Goal: Transaction & Acquisition: Book appointment/travel/reservation

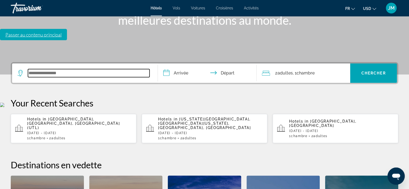
scroll to position [131, 0]
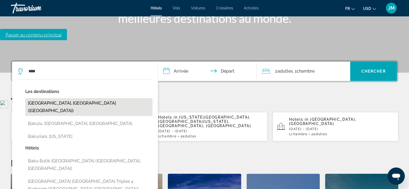
click at [55, 98] on button "[GEOGRAPHIC_DATA], [GEOGRAPHIC_DATA] ([GEOGRAPHIC_DATA])" at bounding box center [88, 107] width 127 height 18
type input "**********"
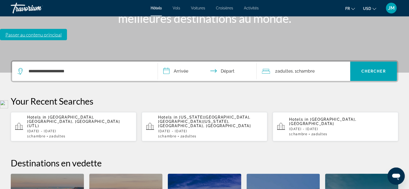
click at [178, 62] on input "**********" at bounding box center [208, 72] width 101 height 21
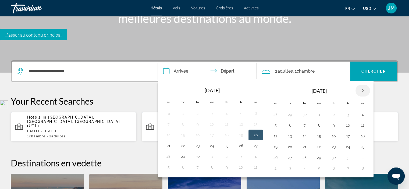
click at [362, 85] on th "Next month" at bounding box center [363, 91] width 15 height 12
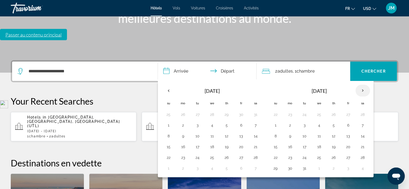
click at [362, 85] on th "Next month" at bounding box center [363, 91] width 15 height 12
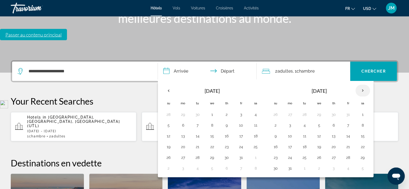
click at [362, 85] on th "Next month" at bounding box center [363, 91] width 15 height 12
click at [334, 143] on button "24" at bounding box center [334, 147] width 9 height 8
click at [276, 154] on button "27" at bounding box center [276, 158] width 9 height 8
type input "**********"
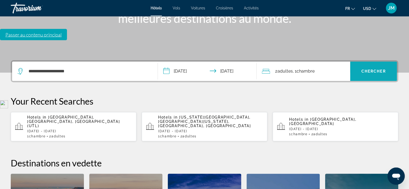
click at [369, 65] on span "Search widget" at bounding box center [374, 71] width 47 height 13
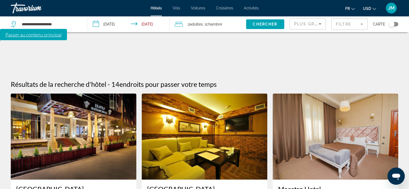
click at [122, 24] on input "**********" at bounding box center [129, 25] width 84 height 18
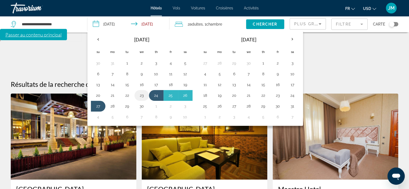
click at [143, 97] on button "23" at bounding box center [142, 96] width 9 height 8
click at [98, 107] on button "27" at bounding box center [98, 107] width 9 height 8
type input "**********"
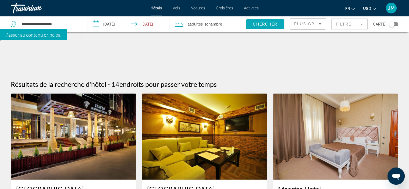
click at [262, 22] on span "Search widget" at bounding box center [265, 24] width 38 height 13
click at [355, 26] on mat-form-field "Filtre" at bounding box center [350, 24] width 36 height 11
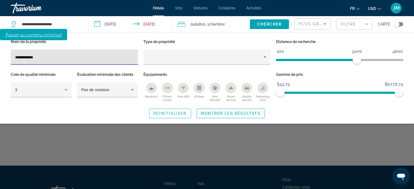
type input "**********"
click at [217, 115] on span "Montrer les résultats" at bounding box center [231, 113] width 60 height 4
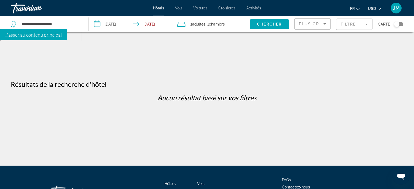
click at [348, 24] on mat-form-field "Filtre" at bounding box center [354, 24] width 36 height 11
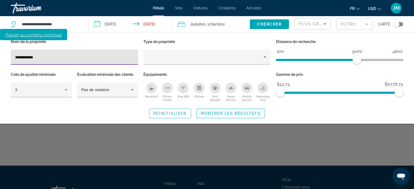
click at [237, 115] on span "Search widget" at bounding box center [231, 113] width 68 height 13
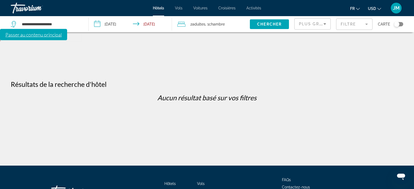
click at [353, 26] on mat-form-field "Filtre" at bounding box center [354, 24] width 36 height 11
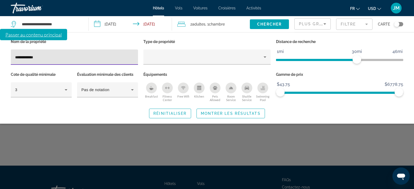
drag, startPoint x: 47, startPoint y: 56, endPoint x: 6, endPoint y: 56, distance: 41.2
click at [6, 56] on div "**********" at bounding box center [207, 78] width 414 height 80
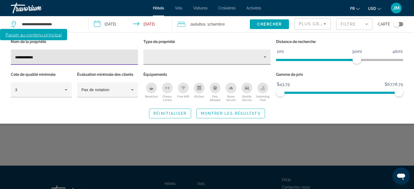
type input "**********"
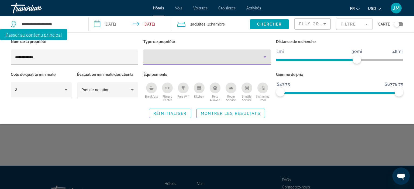
click at [264, 57] on icon "Property type" at bounding box center [264, 57] width 3 height 1
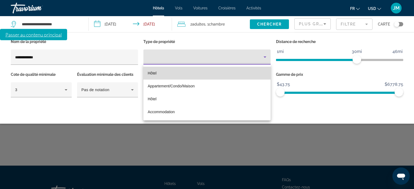
click at [242, 73] on mat-option "Hôtel" at bounding box center [206, 73] width 127 height 13
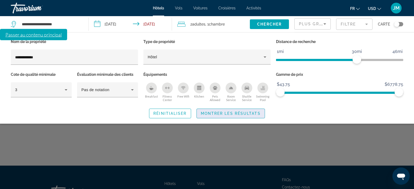
click at [252, 111] on span "Montrer les résultats" at bounding box center [231, 113] width 60 height 4
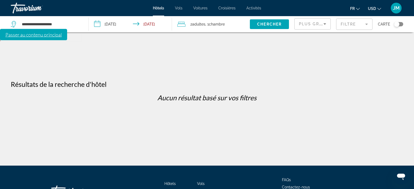
click at [365, 24] on mat-form-field "Filtre" at bounding box center [354, 24] width 36 height 11
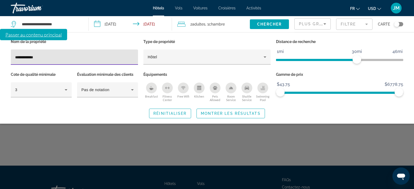
drag, startPoint x: 54, startPoint y: 59, endPoint x: 10, endPoint y: 60, distance: 43.9
click at [10, 60] on div "**********" at bounding box center [74, 54] width 132 height 33
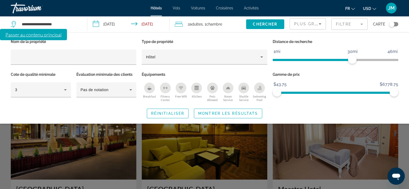
click at [266, 131] on div "Search widget" at bounding box center [204, 135] width 409 height 108
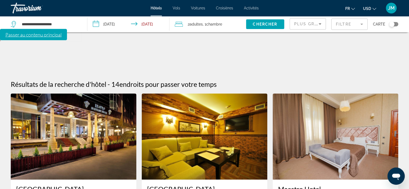
click at [351, 28] on mat-form-field "Filtre" at bounding box center [350, 24] width 36 height 11
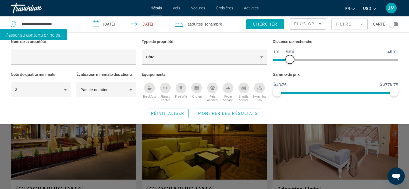
drag, startPoint x: 353, startPoint y: 59, endPoint x: 290, endPoint y: 66, distance: 62.9
click at [290, 66] on div "Distance de recherche 1mi 46mi 6mi" at bounding box center [335, 54] width 131 height 33
click at [227, 115] on span "Montrer les résultats" at bounding box center [228, 113] width 60 height 4
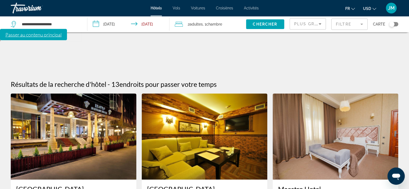
click at [374, 9] on icon "Change currency" at bounding box center [375, 9] width 4 height 4
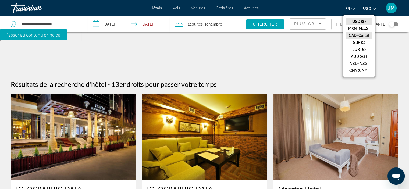
click at [366, 34] on button "CAD (Can$)" at bounding box center [359, 35] width 27 height 7
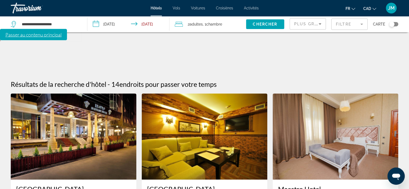
click at [375, 25] on span "Carte" at bounding box center [379, 24] width 12 height 8
click at [392, 23] on div "Toggle map" at bounding box center [392, 24] width 5 height 5
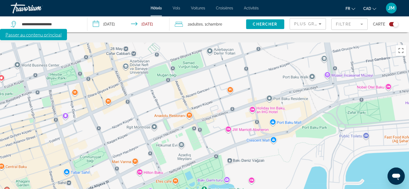
drag, startPoint x: 378, startPoint y: 111, endPoint x: 138, endPoint y: 164, distance: 245.8
click at [138, 164] on div "Pour activer le glissement du marqueur avec le clavier, appuyez sur Alt+Entrée.…" at bounding box center [204, 137] width 409 height 189
click at [229, 87] on div "Pour activer le glissement du marqueur avec le clavier, appuyez sur Alt+Entrée.…" at bounding box center [204, 137] width 409 height 189
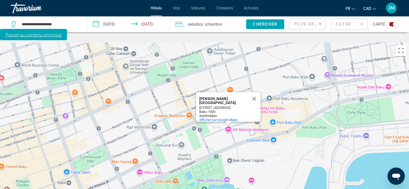
click at [229, 87] on div "Pour activer le glissement du marqueur avec le clavier, appuyez sur Alt+Entrée.…" at bounding box center [204, 137] width 409 height 189
click at [248, 87] on div "Pour activer le glissement du marqueur avec le clavier, appuyez sur Alt+Entrée.…" at bounding box center [204, 137] width 409 height 189
click at [237, 164] on div "Pour activer le glissement du marqueur avec le clavier, appuyez sur Alt+Entrée.…" at bounding box center [204, 137] width 409 height 189
click at [254, 92] on button "Fermer" at bounding box center [254, 98] width 13 height 13
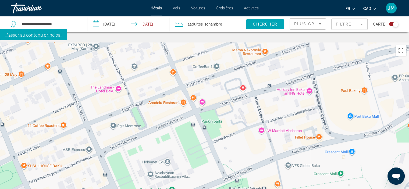
drag, startPoint x: 216, startPoint y: 99, endPoint x: 217, endPoint y: 131, distance: 32.3
click at [217, 131] on div "Main content" at bounding box center [204, 137] width 409 height 189
click at [202, 59] on div "Main content" at bounding box center [204, 137] width 409 height 189
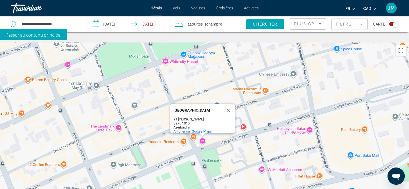
drag, startPoint x: 221, startPoint y: 85, endPoint x: 221, endPoint y: 125, distance: 39.8
click at [221, 125] on div "[GEOGRAPHIC_DATA] [GEOGRAPHIC_DATA][PERSON_NAME] [GEOGRAPHIC_DATA] [GEOGRAPHIC_…" at bounding box center [204, 137] width 409 height 189
click at [353, 23] on mat-form-field "Filtre" at bounding box center [350, 24] width 36 height 11
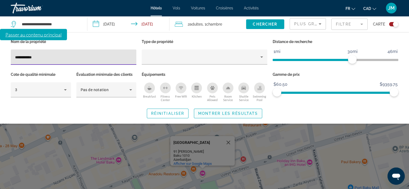
type input "**********"
click at [226, 112] on span "Montrer les résultats" at bounding box center [228, 113] width 60 height 4
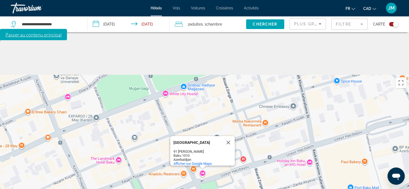
click at [394, 24] on div "Toggle map" at bounding box center [395, 24] width 5 height 5
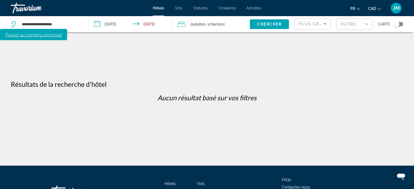
click at [397, 25] on div "Toggle map" at bounding box center [396, 24] width 5 height 5
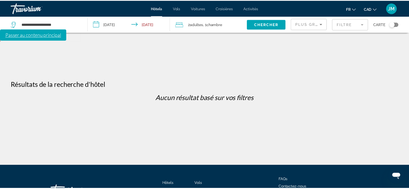
scroll to position [32, 0]
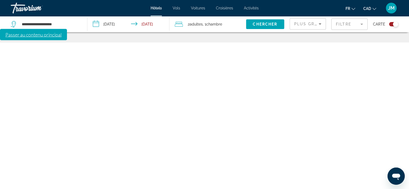
click at [342, 25] on mat-form-field "Filtre" at bounding box center [350, 24] width 36 height 11
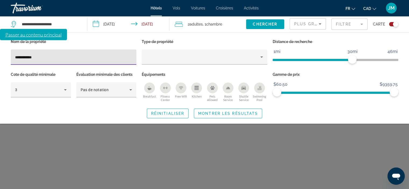
drag, startPoint x: 45, startPoint y: 57, endPoint x: 1, endPoint y: 57, distance: 44.2
click at [1, 57] on div "**********" at bounding box center [204, 78] width 409 height 80
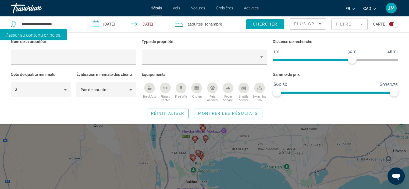
click at [240, 137] on div "Search widget" at bounding box center [204, 135] width 409 height 108
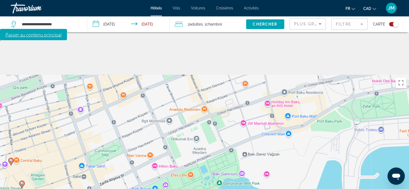
drag, startPoint x: 365, startPoint y: 128, endPoint x: 157, endPoint y: 86, distance: 212.5
click at [157, 86] on div "Pour activer le glissement du marqueur avec le clavier, appuyez sur Alt+Entrée.…" at bounding box center [204, 169] width 409 height 189
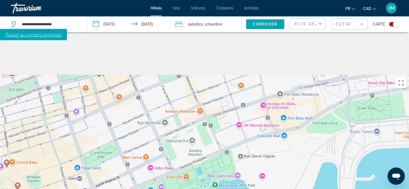
drag, startPoint x: 234, startPoint y: 96, endPoint x: 229, endPoint y: 97, distance: 5.5
click at [229, 97] on div "Pour activer le glissement du marqueur avec le clavier, appuyez sur Alt+Entrée.…" at bounding box center [204, 169] width 409 height 189
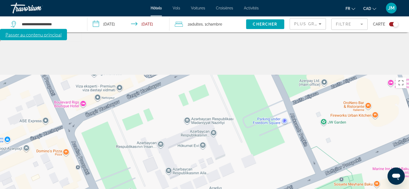
drag, startPoint x: 239, startPoint y: 95, endPoint x: 322, endPoint y: 84, distance: 84.2
click at [322, 84] on div "Main content" at bounding box center [204, 169] width 409 height 189
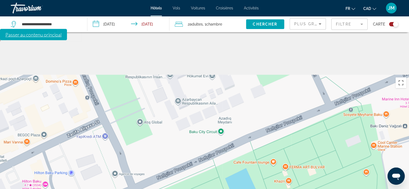
drag, startPoint x: 265, startPoint y: 127, endPoint x: 275, endPoint y: 58, distance: 70.4
click at [275, 75] on div "Main content" at bounding box center [204, 169] width 409 height 189
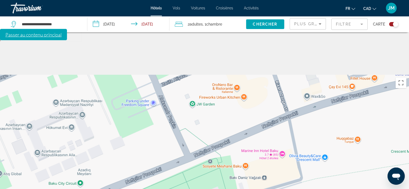
drag, startPoint x: 320, startPoint y: 96, endPoint x: 167, endPoint y: 153, distance: 163.3
click at [167, 153] on div "Main content" at bounding box center [204, 169] width 409 height 189
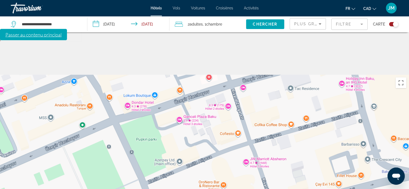
drag, startPoint x: 306, startPoint y: 107, endPoint x: 303, endPoint y: 200, distance: 92.9
click at [303, 189] on html "**********" at bounding box center [204, 116] width 409 height 232
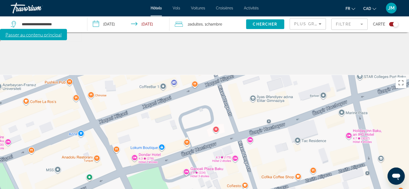
drag, startPoint x: 277, startPoint y: 58, endPoint x: 277, endPoint y: 111, distance: 53.3
click at [277, 111] on div "Main content" at bounding box center [204, 169] width 409 height 189
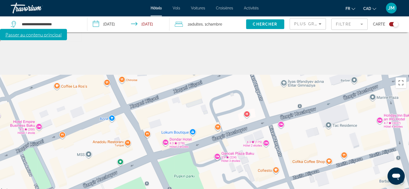
drag, startPoint x: 285, startPoint y: 129, endPoint x: 317, endPoint y: 113, distance: 35.9
click at [317, 113] on div "Main content" at bounding box center [204, 169] width 409 height 189
click at [281, 83] on div "Main content" at bounding box center [204, 169] width 409 height 189
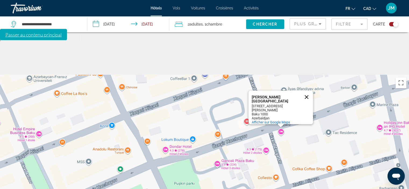
click at [306, 91] on button "Fermer" at bounding box center [306, 97] width 13 height 13
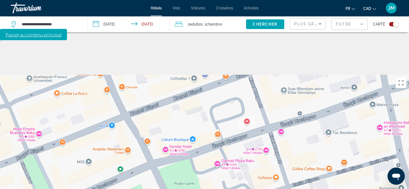
click at [265, 109] on div "Main content" at bounding box center [204, 169] width 409 height 189
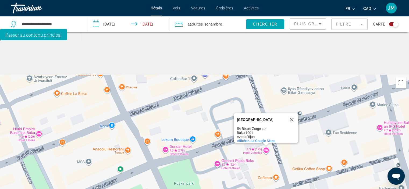
click at [216, 122] on div "Deluxe City [GEOGRAPHIC_DATA] 5A [GEOGRAPHIC_DATA] str [GEOGRAPHIC_DATA] [GEOGR…" at bounding box center [204, 169] width 409 height 189
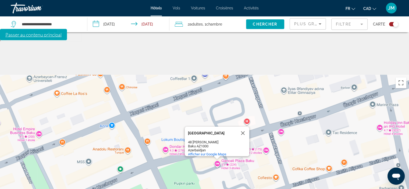
click at [395, 25] on div "Toggle map" at bounding box center [395, 24] width 5 height 5
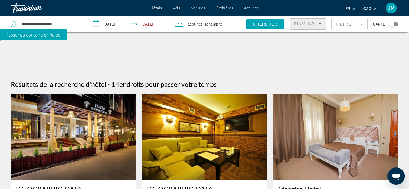
click at [308, 26] on div "Plus grandes économies" at bounding box center [307, 24] width 24 height 6
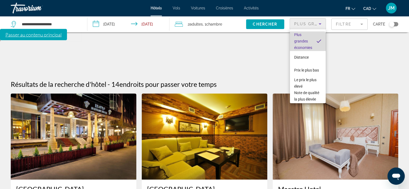
click at [307, 47] on span "Plus grandes économies" at bounding box center [304, 41] width 18 height 17
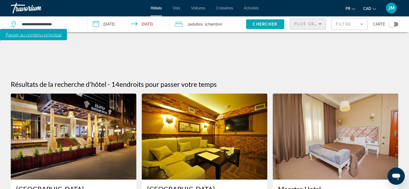
click at [267, 22] on span "Chercher" at bounding box center [265, 24] width 24 height 4
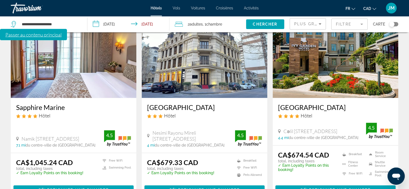
scroll to position [700, 0]
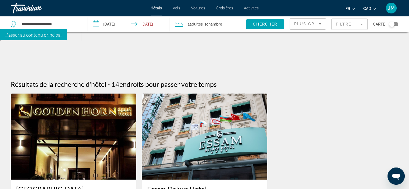
click at [358, 28] on mat-form-field "Filtre" at bounding box center [350, 24] width 36 height 11
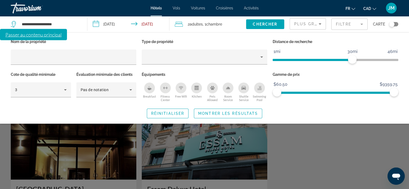
click at [334, 177] on div "Search widget" at bounding box center [204, 135] width 409 height 108
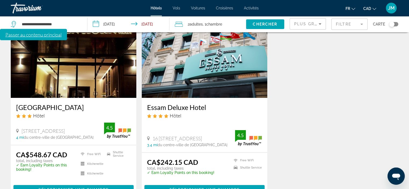
scroll to position [108, 0]
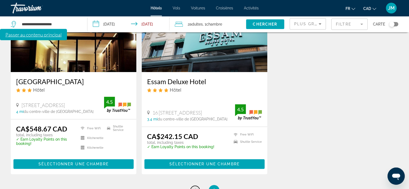
click at [196, 188] on span "1" at bounding box center [195, 191] width 3 height 6
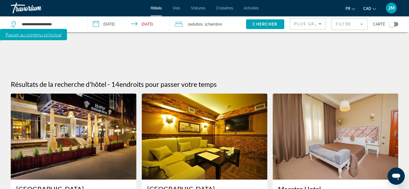
click at [343, 22] on mat-form-field "Filtre" at bounding box center [350, 24] width 36 height 11
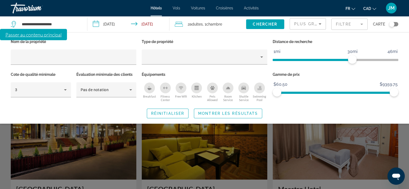
click at [390, 24] on div "Toggle map" at bounding box center [392, 24] width 5 height 5
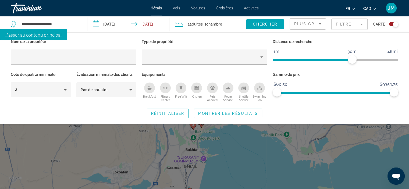
click at [219, 145] on div "Search widget" at bounding box center [204, 135] width 409 height 108
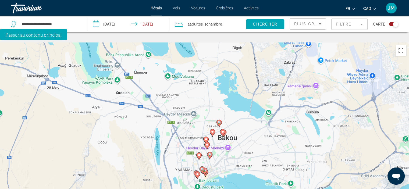
drag, startPoint x: 249, startPoint y: 119, endPoint x: 253, endPoint y: 158, distance: 39.8
click at [253, 158] on div "Pour activer le glissement du marqueur avec le clavier, appuyez sur Alt+Entrée.…" at bounding box center [204, 137] width 409 height 189
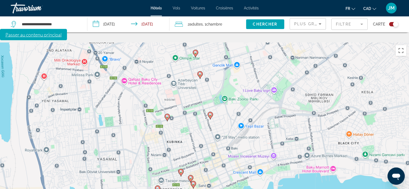
drag, startPoint x: 233, startPoint y: 166, endPoint x: 235, endPoint y: 163, distance: 3.5
click at [235, 163] on div "Pour activer le glissement du marqueur avec le clavier, appuyez sur Alt+Entrée.…" at bounding box center [204, 137] width 409 height 189
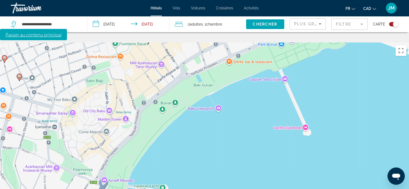
drag, startPoint x: 269, startPoint y: 176, endPoint x: 267, endPoint y: 71, distance: 105.0
click at [267, 71] on div "Pour activer le glissement du marqueur avec le clavier, appuyez sur Alt+Entrée.…" at bounding box center [204, 137] width 409 height 189
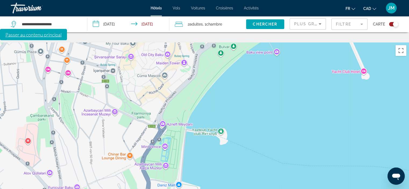
drag, startPoint x: 222, startPoint y: 138, endPoint x: 281, endPoint y: 82, distance: 81.5
click at [281, 82] on div "Pour activer le glissement du marqueur avec le clavier, appuyez sur Alt+Entrée.…" at bounding box center [204, 137] width 409 height 189
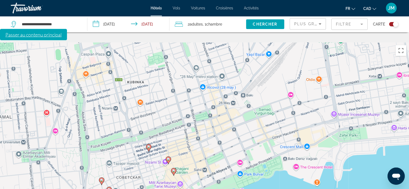
drag, startPoint x: 299, startPoint y: 74, endPoint x: 228, endPoint y: 195, distance: 140.0
click at [228, 189] on html "**********" at bounding box center [204, 84] width 409 height 232
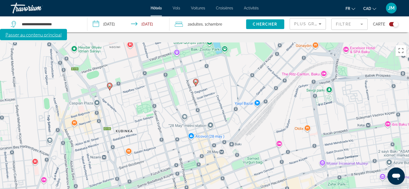
drag, startPoint x: 306, startPoint y: 149, endPoint x: 293, endPoint y: 199, distance: 50.9
click at [293, 189] on html "**********" at bounding box center [204, 84] width 409 height 232
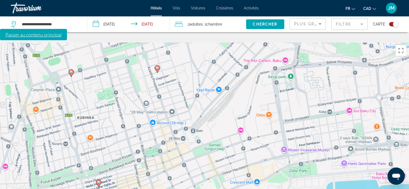
drag, startPoint x: 352, startPoint y: 173, endPoint x: 312, endPoint y: 160, distance: 41.9
click at [312, 160] on div "Pour activer le glissement du marqueur avec le clavier, appuyez sur Alt+Entrée.…" at bounding box center [204, 137] width 409 height 189
click at [396, 23] on div "Toggle map" at bounding box center [395, 24] width 5 height 5
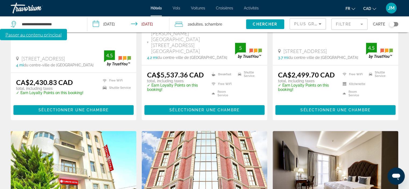
scroll to position [388, 0]
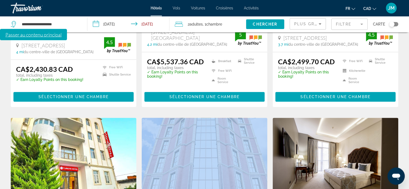
drag, startPoint x: 139, startPoint y: 83, endPoint x: 0, endPoint y: 200, distance: 181.6
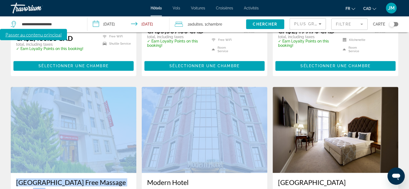
scroll to position [442, 0]
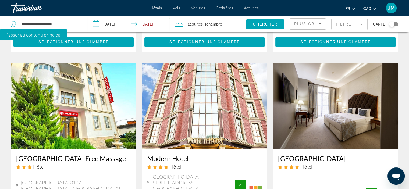
click at [405, 136] on div "Résultats de la recherche d'hôtel - 14 endroits pour passer votre temps [GEOGRA…" at bounding box center [204, 59] width 409 height 840
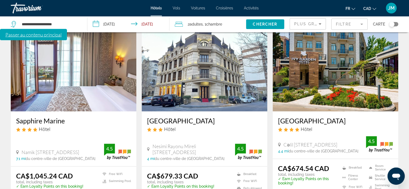
scroll to position [684, 0]
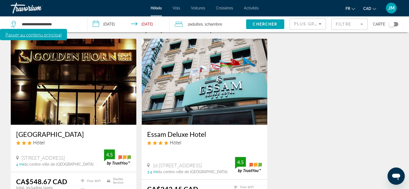
scroll to position [54, 0]
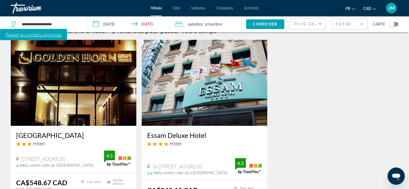
click at [148, 164] on icon "Main content" at bounding box center [148, 166] width 3 height 5
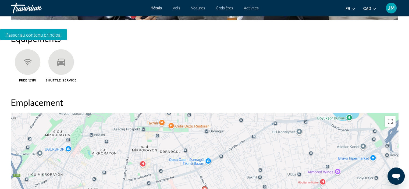
scroll to position [485, 0]
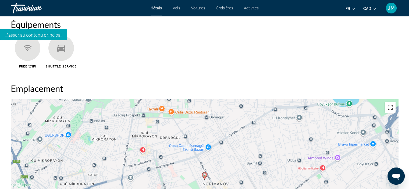
click at [387, 102] on button "Basculer en plein écran" at bounding box center [390, 107] width 11 height 11
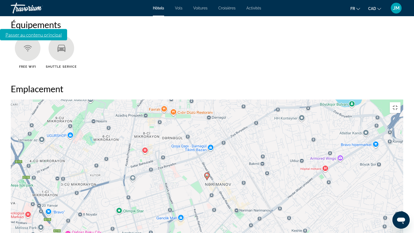
click at [208, 173] on image "Main content" at bounding box center [206, 174] width 3 height 3
click at [206, 173] on image "Main content" at bounding box center [206, 174] width 3 height 3
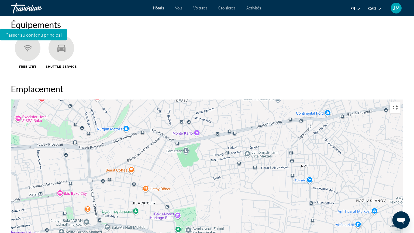
drag, startPoint x: 304, startPoint y: 202, endPoint x: 152, endPoint y: 165, distance: 156.3
click at [152, 165] on div "Pour naviguer, utilisez les touches fléchées. Pour activer le glissement du mar…" at bounding box center [207, 180] width 392 height 162
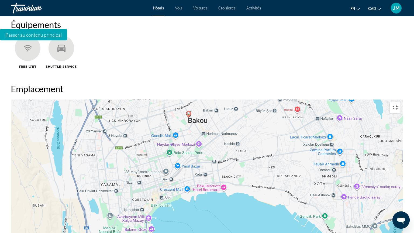
drag, startPoint x: 206, startPoint y: 193, endPoint x: 246, endPoint y: 126, distance: 78.4
click at [246, 126] on div "Pour naviguer, utilisez les touches fléchées. Pour activer le glissement du mar…" at bounding box center [207, 180] width 392 height 162
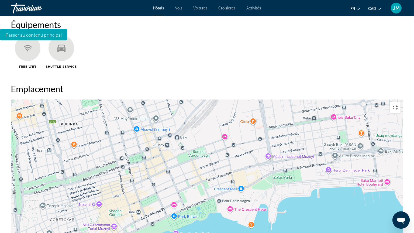
drag, startPoint x: 188, startPoint y: 129, endPoint x: 277, endPoint y: 115, distance: 89.7
click at [277, 115] on div "Pour naviguer, utilisez les touches fléchées. Pour activer le glissement du mar…" at bounding box center [207, 180] width 392 height 162
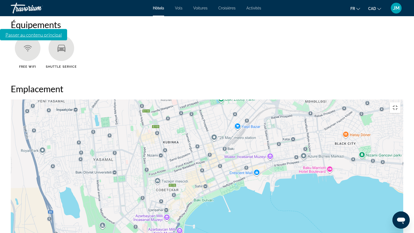
drag, startPoint x: 187, startPoint y: 129, endPoint x: 222, endPoint y: 118, distance: 36.0
click at [222, 118] on div "Pour naviguer, utilisez les touches fléchées. Pour activer le glissement du mar…" at bounding box center [207, 180] width 392 height 162
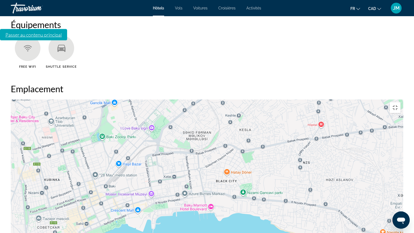
drag, startPoint x: 280, startPoint y: 104, endPoint x: 160, endPoint y: 141, distance: 125.0
click at [160, 141] on div "Pour naviguer, utilisez les touches fléchées. Pour activer le glissement du mar…" at bounding box center [207, 180] width 392 height 162
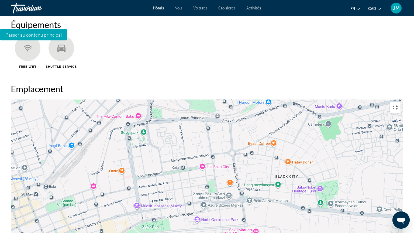
drag, startPoint x: 255, startPoint y: 126, endPoint x: 272, endPoint y: 123, distance: 16.9
click at [272, 123] on div "Pour naviguer, utilisez les touches fléchées. Pour activer le glissement du mar…" at bounding box center [207, 180] width 392 height 162
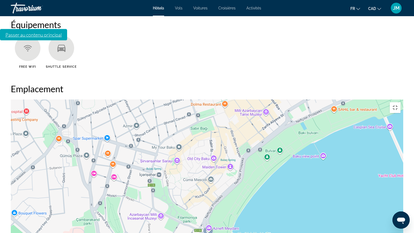
drag, startPoint x: 118, startPoint y: 166, endPoint x: 225, endPoint y: 67, distance: 145.1
click at [225, 99] on div "Pour naviguer, utilisez les touches fléchées. Pour activer le glissement du mar…" at bounding box center [207, 180] width 392 height 162
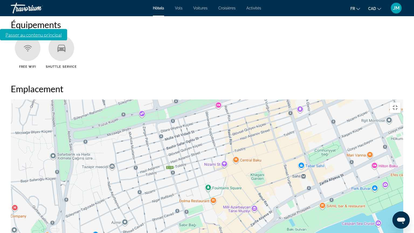
drag, startPoint x: 287, startPoint y: 58, endPoint x: 274, endPoint y: 155, distance: 97.4
click at [274, 155] on div "Pour naviguer, utilisez les touches fléchées. Pour activer le glissement du mar…" at bounding box center [207, 180] width 392 height 162
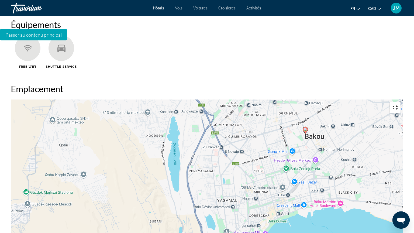
click at [400, 102] on button "Basculer en plein écran" at bounding box center [394, 107] width 11 height 11
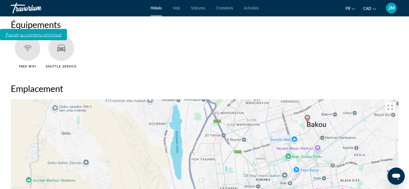
drag, startPoint x: 269, startPoint y: 101, endPoint x: 274, endPoint y: 89, distance: 13.0
click at [274, 99] on div "Pour naviguer, utilisez les touches fléchées. Pour activer le glissement du mar…" at bounding box center [205, 180] width 388 height 162
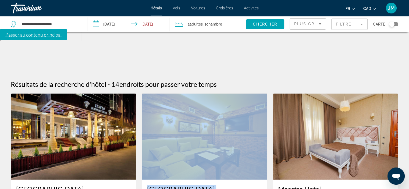
drag, startPoint x: 235, startPoint y: 154, endPoint x: 233, endPoint y: 119, distance: 35.1
click at [233, 119] on div "[GEOGRAPHIC_DATA] Hôtel [PERSON_NAME][GEOGRAPHIC_DATA][STREET_ADDRESS][GEOGRAPH…" at bounding box center [205, 164] width 126 height 141
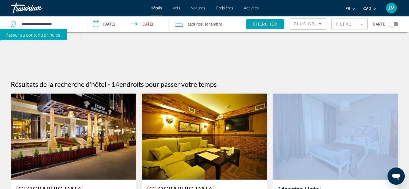
drag, startPoint x: 274, startPoint y: 148, endPoint x: 276, endPoint y: 129, distance: 19.0
click at [276, 129] on div "Maestro Hotel Hôtel [GEOGRAPHIC_DATA], [GEOGRAPHIC_DATA] 4.7 mi du centre-ville…" at bounding box center [336, 160] width 126 height 133
click at [391, 24] on div "Toggle map" at bounding box center [392, 24] width 5 height 5
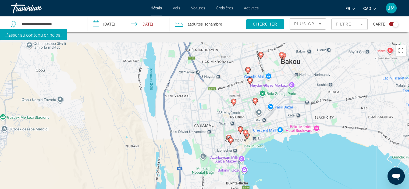
drag, startPoint x: 212, startPoint y: 89, endPoint x: 295, endPoint y: 135, distance: 95.0
click at [295, 135] on div "Pour activer le glissement du marqueur avec le clavier, appuyez sur Alt+Entrée.…" at bounding box center [204, 137] width 409 height 189
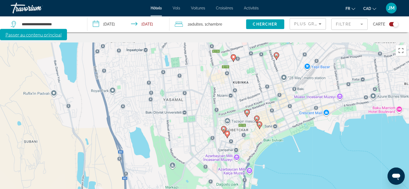
drag, startPoint x: 262, startPoint y: 126, endPoint x: 310, endPoint y: 148, distance: 52.7
click at [310, 148] on div "Pour activer le glissement du marqueur avec le clavier, appuyez sur Alt+Entrée.…" at bounding box center [204, 137] width 409 height 189
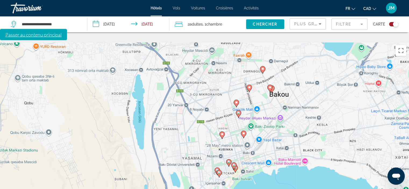
drag, startPoint x: 329, startPoint y: 112, endPoint x: 295, endPoint y: 148, distance: 49.2
click at [295, 148] on div "Pour activer le glissement du marqueur avec le clavier, appuyez sur Alt+Entrée.…" at bounding box center [204, 137] width 409 height 189
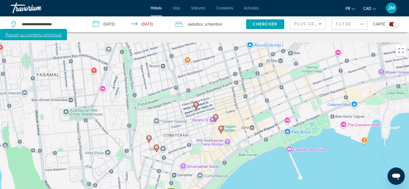
drag, startPoint x: 236, startPoint y: 160, endPoint x: 286, endPoint y: 157, distance: 49.9
click at [286, 157] on div "Pour activer le glissement du marqueur avec le clavier, appuyez sur Alt+Entrée.…" at bounding box center [204, 137] width 409 height 189
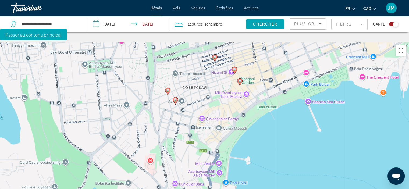
drag, startPoint x: 268, startPoint y: 167, endPoint x: 287, endPoint y: 119, distance: 51.7
click at [287, 119] on div "Pour activer le glissement du marqueur avec le clavier, appuyez sur Alt+Entrée.…" at bounding box center [204, 137] width 409 height 189
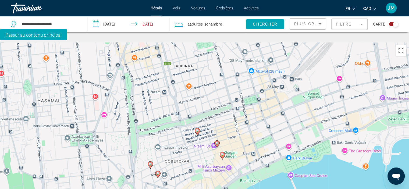
drag, startPoint x: 298, startPoint y: 117, endPoint x: 280, endPoint y: 191, distance: 76.5
click at [280, 189] on html "**********" at bounding box center [204, 84] width 409 height 232
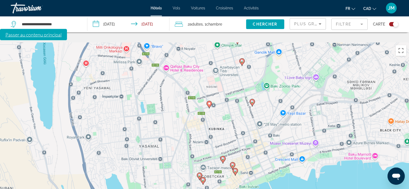
drag, startPoint x: 378, startPoint y: 128, endPoint x: 360, endPoint y: 140, distance: 21.7
click at [360, 140] on div "Pour activer le glissement du marqueur avec le clavier, appuyez sur Alt+Entrée.…" at bounding box center [204, 137] width 409 height 189
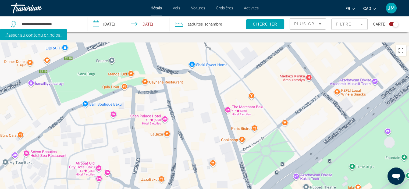
drag, startPoint x: 262, startPoint y: 169, endPoint x: 269, endPoint y: 46, distance: 123.0
click at [269, 46] on div "Pour activer le glissement du marqueur avec le clavier, appuyez sur Alt+Entrée.…" at bounding box center [204, 137] width 409 height 189
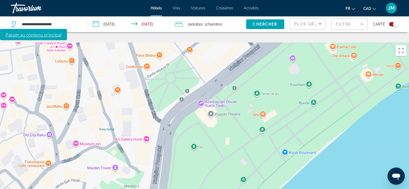
drag, startPoint x: 348, startPoint y: 152, endPoint x: 252, endPoint y: 78, distance: 120.8
click at [252, 78] on div "Main content" at bounding box center [204, 137] width 409 height 189
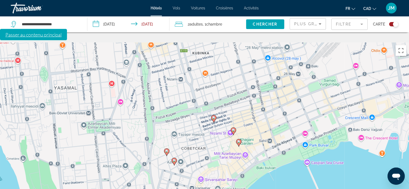
drag, startPoint x: 250, startPoint y: 96, endPoint x: 244, endPoint y: 148, distance: 51.8
click at [244, 148] on div "Pour activer le glissement du marqueur avec le clavier, appuyez sur Alt+Entrée.…" at bounding box center [204, 137] width 409 height 189
click at [237, 140] on image "Main content" at bounding box center [238, 141] width 3 height 3
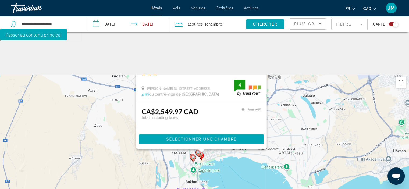
click at [265, 150] on div "Pour activer le glissement du marqueur avec le clavier, appuyez sur Alt+Entrée.…" at bounding box center [204, 169] width 409 height 189
